Goal: Obtain resource: Obtain resource

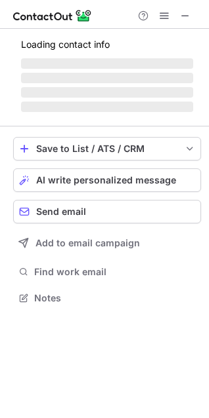
scroll to position [296, 209]
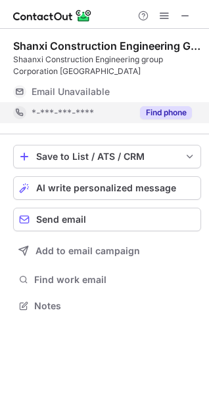
click at [175, 117] on button "Find phone" at bounding box center [166, 112] width 52 height 13
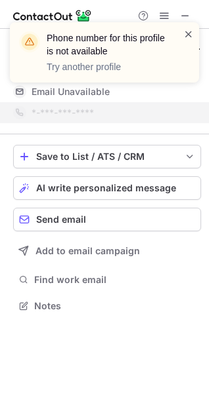
click at [189, 31] on span at bounding box center [188, 34] width 10 height 13
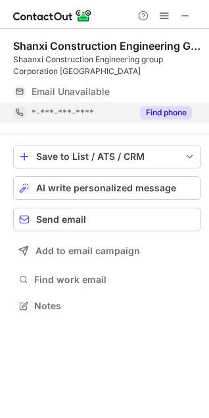
scroll to position [296, 209]
click at [179, 111] on button "Find phone" at bounding box center [166, 112] width 52 height 13
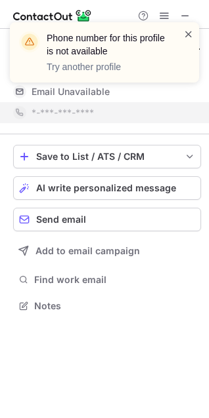
click at [193, 33] on span at bounding box center [188, 34] width 10 height 13
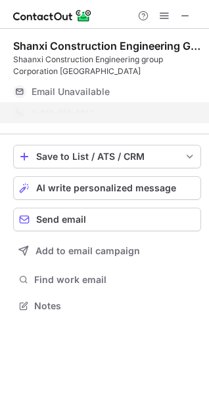
click at [189, 16] on div "Phone number for this profile is not available Try another profile" at bounding box center [104, 57] width 210 height 97
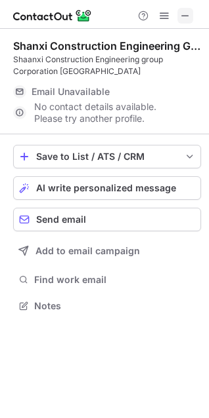
click at [184, 16] on span at bounding box center [185, 15] width 10 height 10
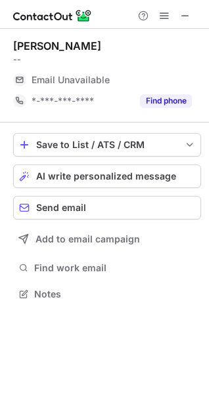
scroll to position [7, 7]
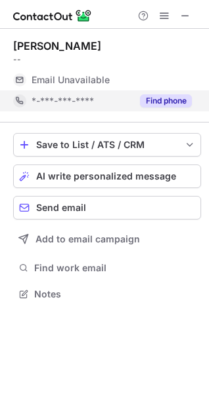
click at [163, 101] on button "Find phone" at bounding box center [166, 100] width 52 height 13
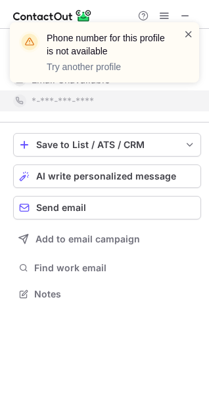
click at [187, 37] on span at bounding box center [188, 34] width 10 height 13
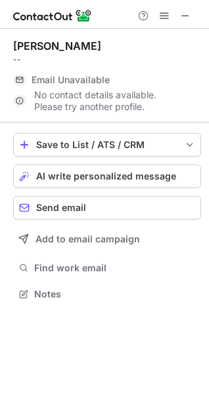
click at [184, 18] on span at bounding box center [185, 15] width 10 height 10
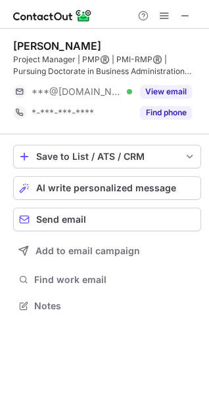
scroll to position [296, 209]
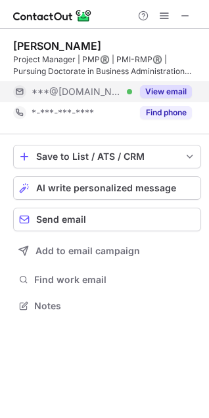
click at [166, 88] on button "View email" at bounding box center [166, 91] width 52 height 13
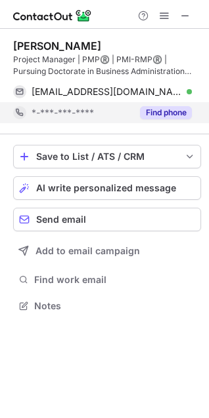
click at [161, 108] on button "Find phone" at bounding box center [166, 112] width 52 height 13
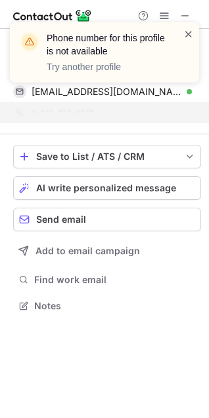
click at [190, 31] on span at bounding box center [188, 34] width 10 height 13
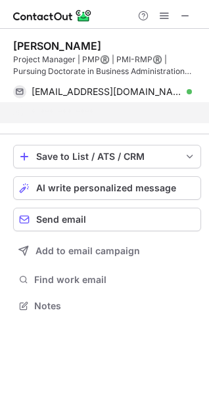
scroll to position [275, 209]
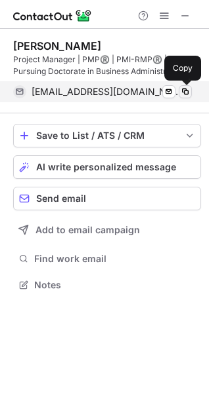
click at [184, 95] on span at bounding box center [185, 92] width 10 height 10
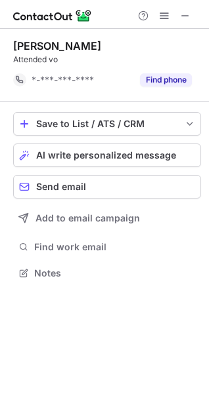
scroll to position [7, 7]
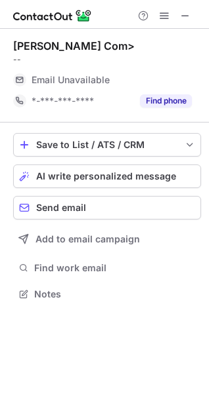
scroll to position [7, 7]
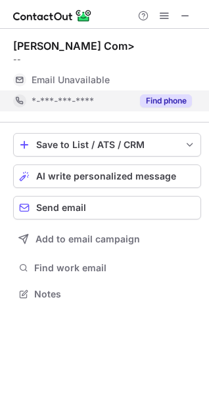
click at [160, 97] on button "Find phone" at bounding box center [166, 100] width 52 height 13
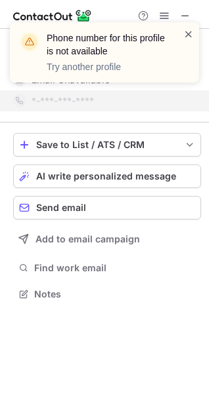
click at [186, 35] on span at bounding box center [188, 34] width 10 height 13
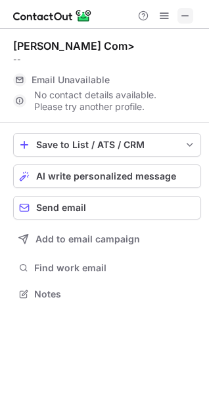
click at [187, 17] on span at bounding box center [185, 15] width 10 height 10
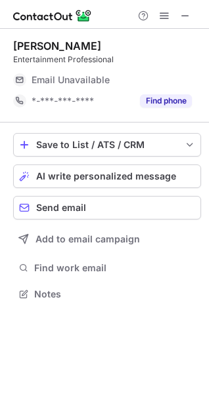
scroll to position [285, 209]
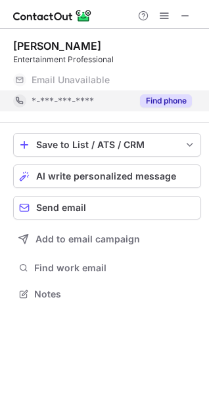
click at [174, 97] on button "Find phone" at bounding box center [166, 100] width 52 height 13
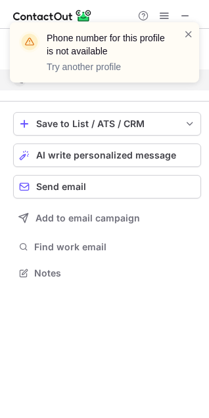
scroll to position [7, 7]
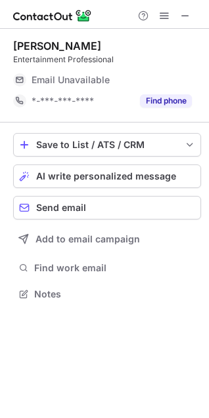
scroll to position [285, 209]
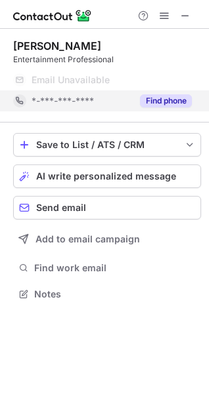
click at [154, 98] on button "Find phone" at bounding box center [166, 100] width 52 height 13
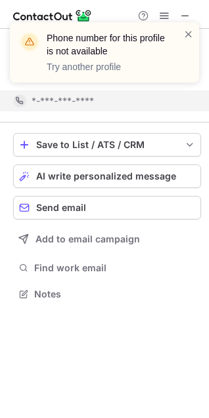
scroll to position [7, 7]
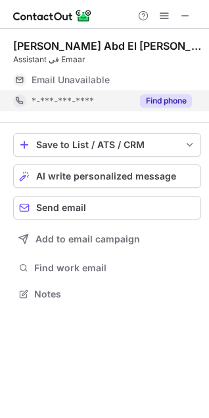
scroll to position [7, 7]
click at [168, 102] on button "Find phone" at bounding box center [166, 100] width 52 height 13
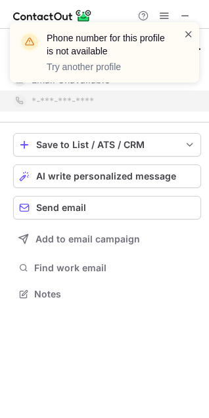
click at [186, 35] on span at bounding box center [188, 34] width 10 height 13
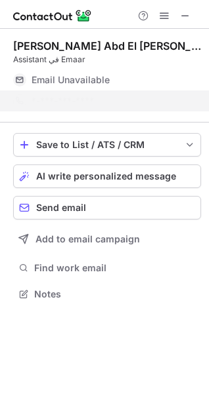
click at [187, 13] on div "Phone number for this profile is not available Try another profile" at bounding box center [104, 57] width 210 height 97
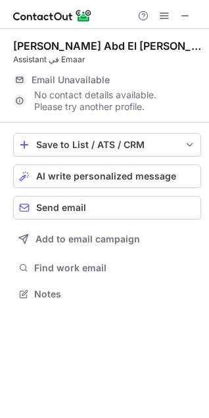
click at [181, 16] on span at bounding box center [185, 15] width 10 height 10
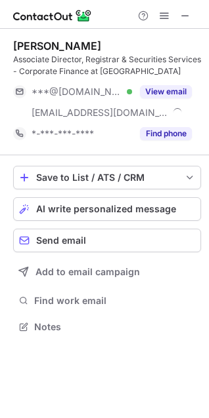
scroll to position [317, 209]
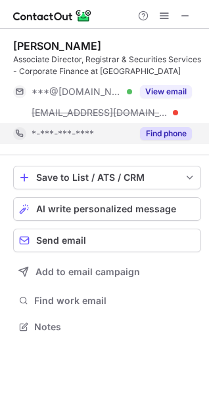
click at [163, 132] on button "Find phone" at bounding box center [166, 133] width 52 height 13
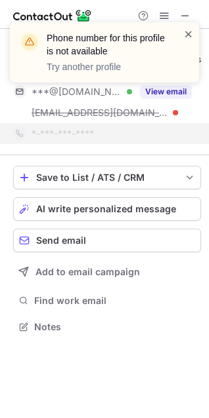
click at [186, 33] on span at bounding box center [188, 34] width 10 height 13
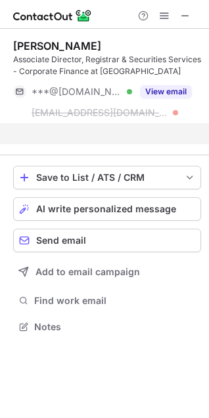
scroll to position [7, 7]
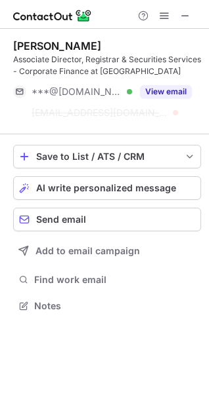
click at [165, 91] on button "View email" at bounding box center [166, 91] width 52 height 13
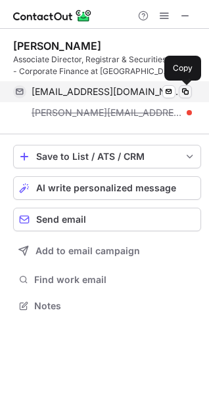
click at [181, 91] on span at bounding box center [185, 92] width 10 height 10
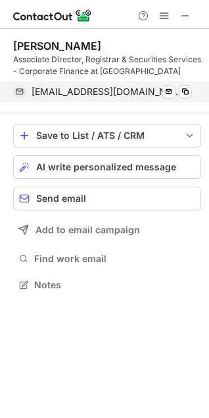
scroll to position [275, 209]
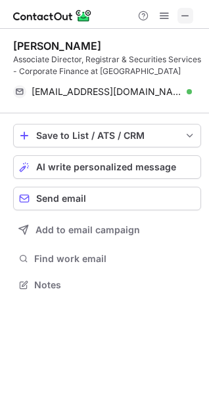
click at [189, 15] on span at bounding box center [185, 15] width 10 height 10
click at [190, 18] on span at bounding box center [185, 15] width 10 height 10
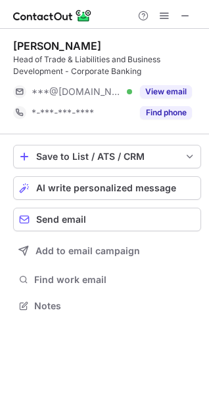
scroll to position [296, 209]
